Goal: Task Accomplishment & Management: Use online tool/utility

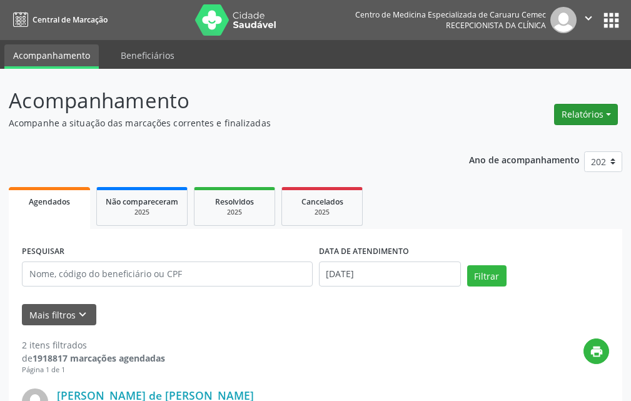
click at [606, 123] on button "Relatórios" at bounding box center [586, 114] width 64 height 21
click at [543, 139] on link "Agendamentos" at bounding box center [551, 142] width 135 height 18
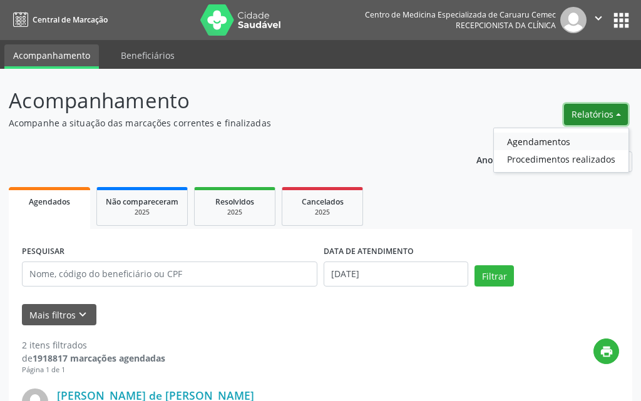
select select "8"
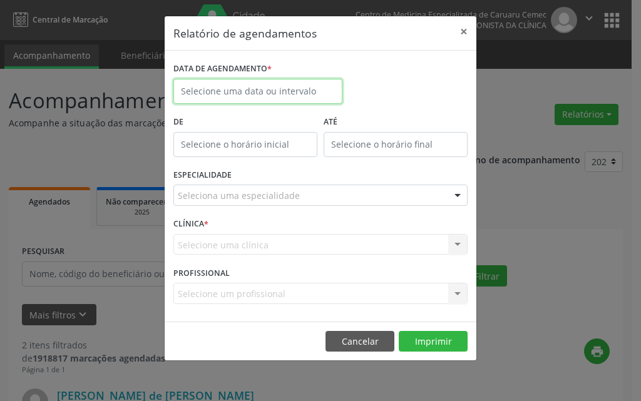
click at [286, 80] on input "text" at bounding box center [257, 91] width 169 height 25
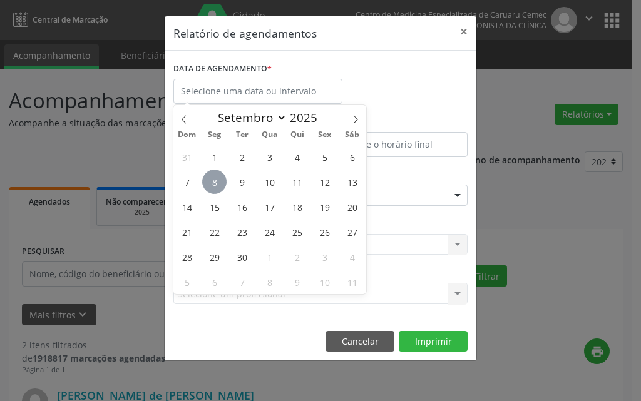
click at [216, 184] on span "8" at bounding box center [214, 182] width 24 height 24
type input "[DATE]"
click at [216, 184] on span "8" at bounding box center [214, 182] width 24 height 24
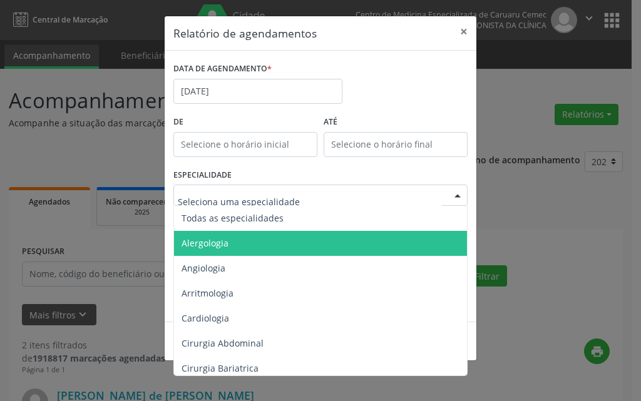
type input "c"
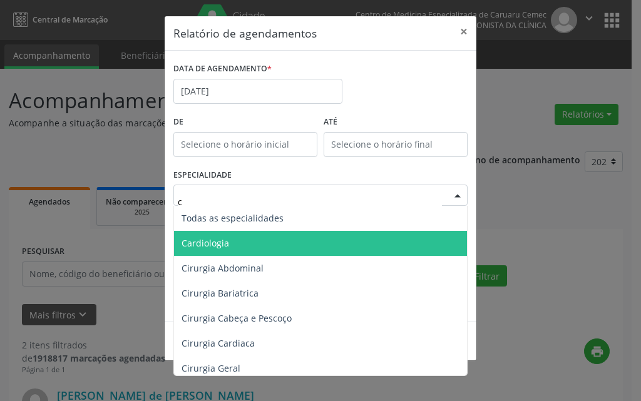
click at [245, 239] on span "Cardiologia" at bounding box center [321, 243] width 295 height 25
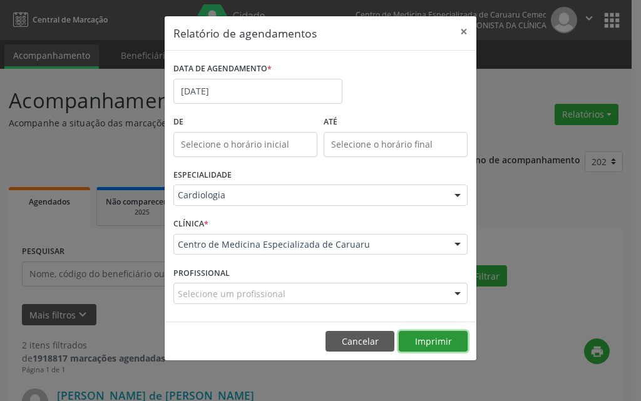
click at [412, 335] on button "Imprimir" at bounding box center [433, 341] width 69 height 21
